Goal: Task Accomplishment & Management: Manage account settings

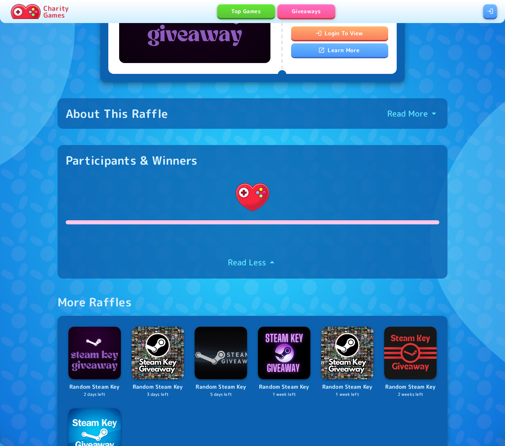
scroll to position [141, 0]
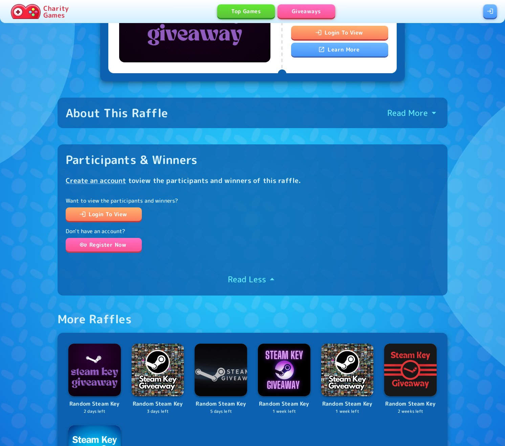
click at [252, 107] on div "About This Raffle Read More" at bounding box center [253, 113] width 374 height 14
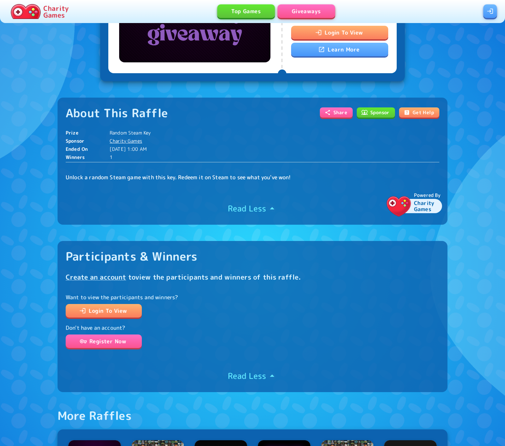
click at [255, 209] on p "Read Less" at bounding box center [247, 208] width 38 height 11
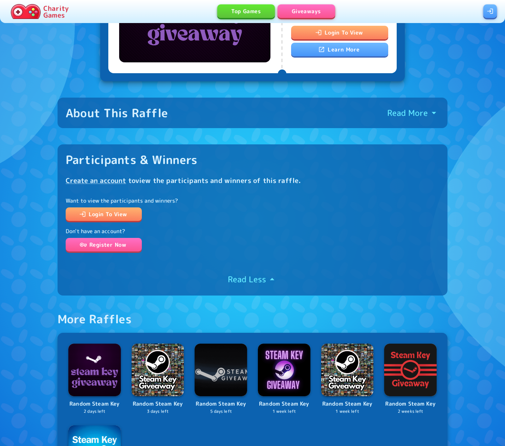
click at [495, 11] on link at bounding box center [491, 11] width 14 height 14
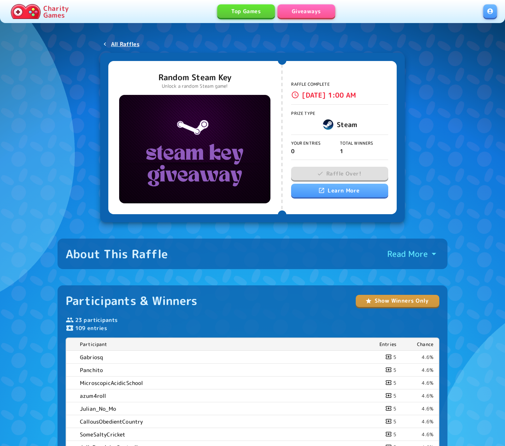
scroll to position [12, 0]
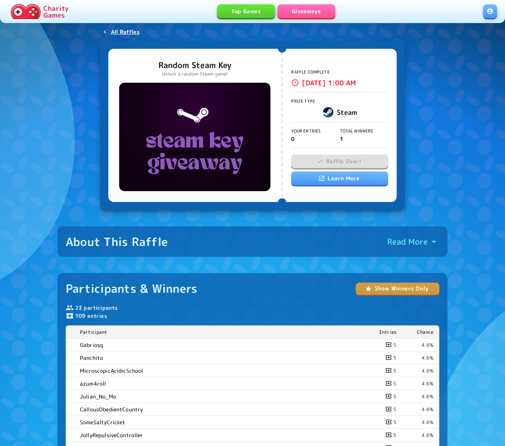
click at [319, 16] on link "Giveaways" at bounding box center [307, 11] width 58 height 14
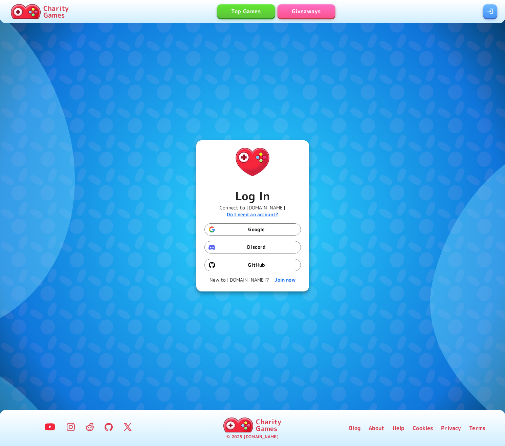
click at [264, 230] on button "Google" at bounding box center [253, 229] width 97 height 13
